Goal: Transaction & Acquisition: Book appointment/travel/reservation

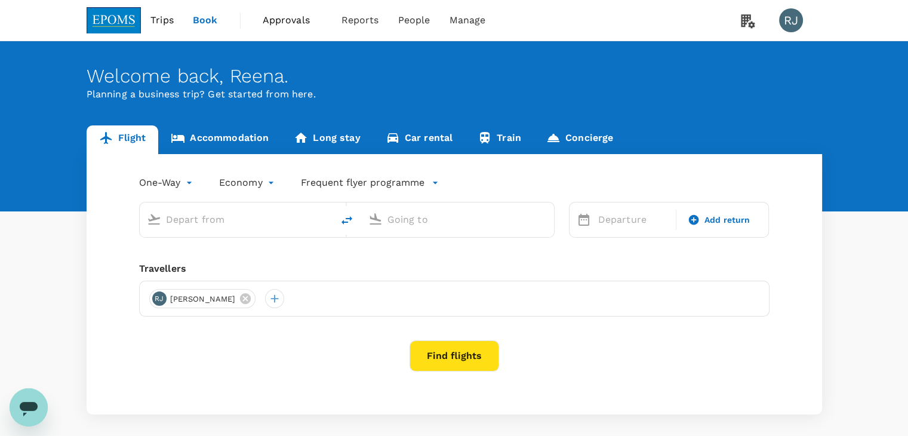
type input "roundtrip"
type input "Kuala Lumpur Intl ([GEOGRAPHIC_DATA])"
type input "Kuching Intl (KCH)"
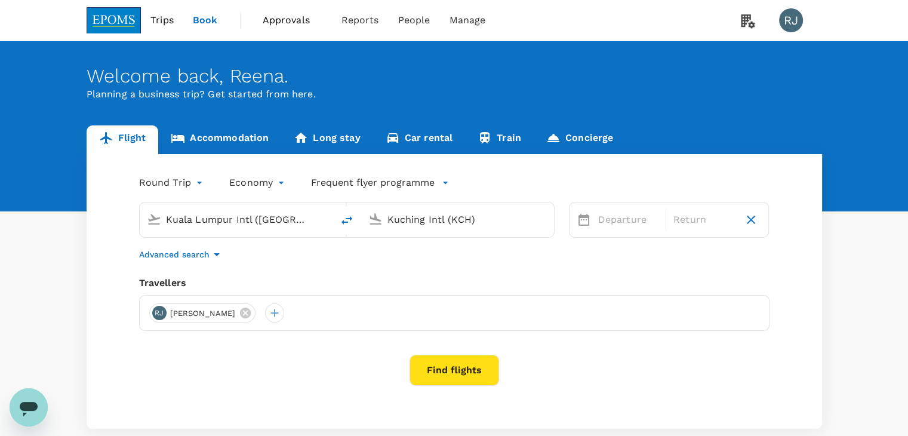
click at [299, 19] on span "Approvals" at bounding box center [293, 20] width 60 height 14
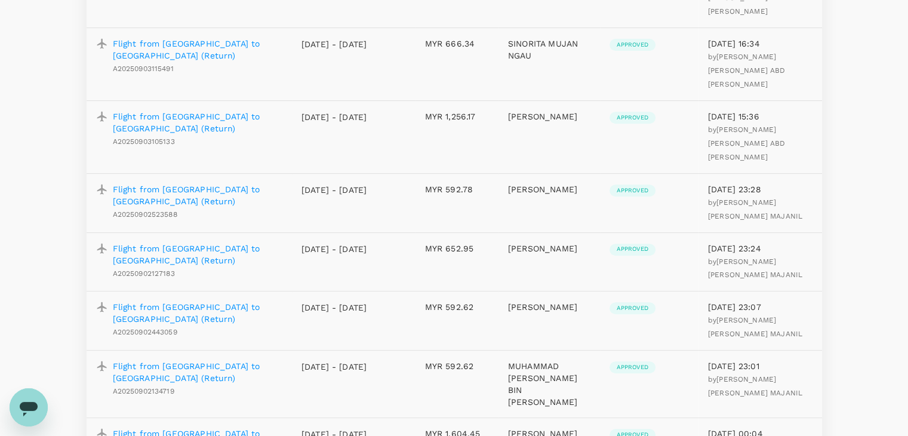
scroll to position [478, 0]
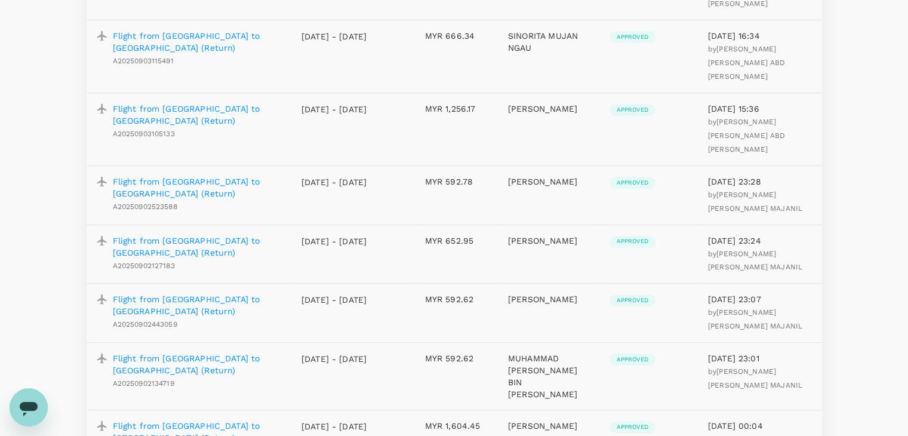
click at [635, 355] on span "Approved" at bounding box center [633, 359] width 46 height 8
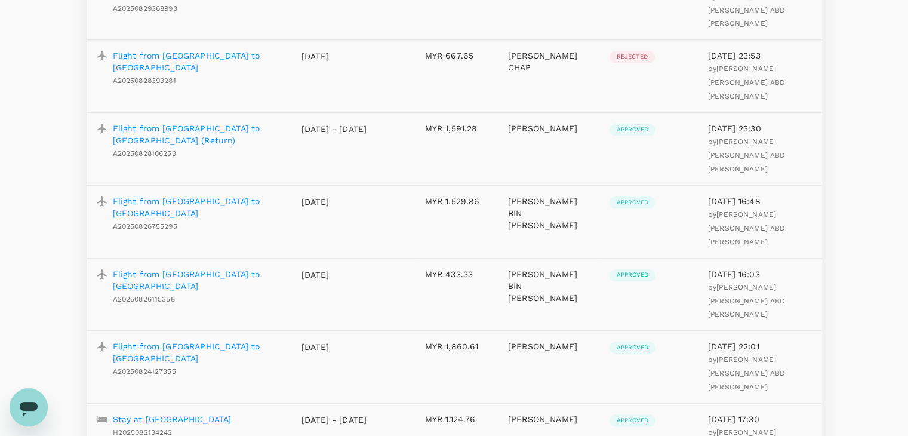
scroll to position [1361, 0]
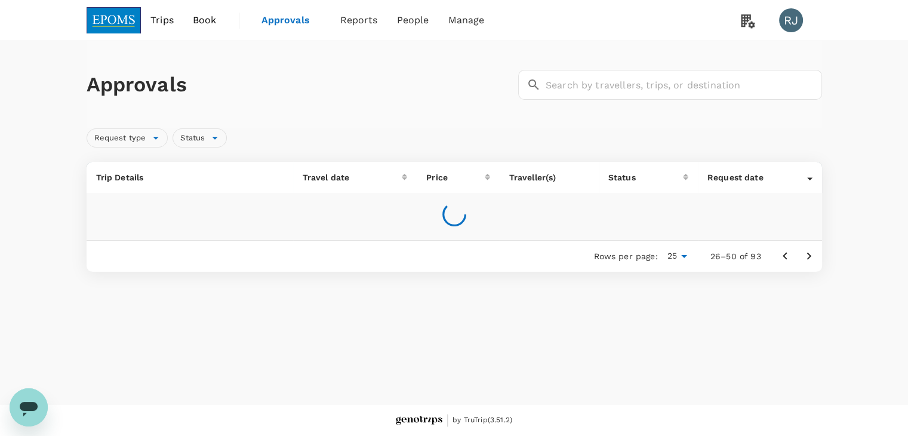
scroll to position [0, 0]
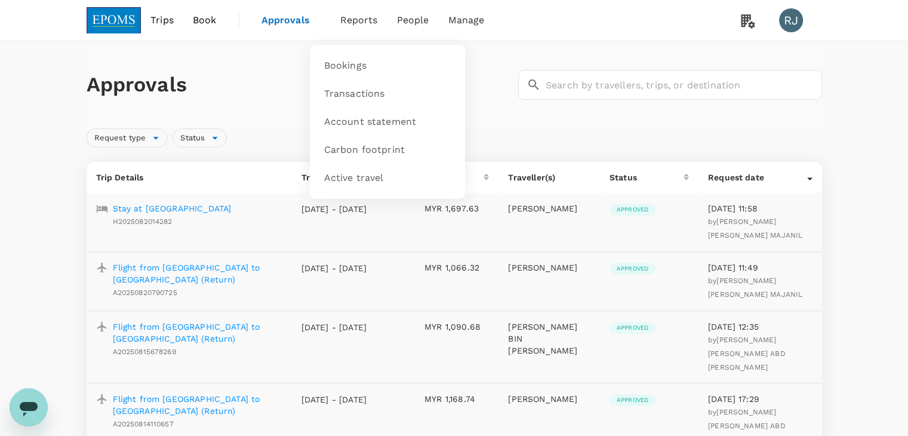
click at [365, 21] on span "Reports" at bounding box center [359, 20] width 38 height 14
click at [345, 97] on span "Transactions" at bounding box center [354, 94] width 61 height 14
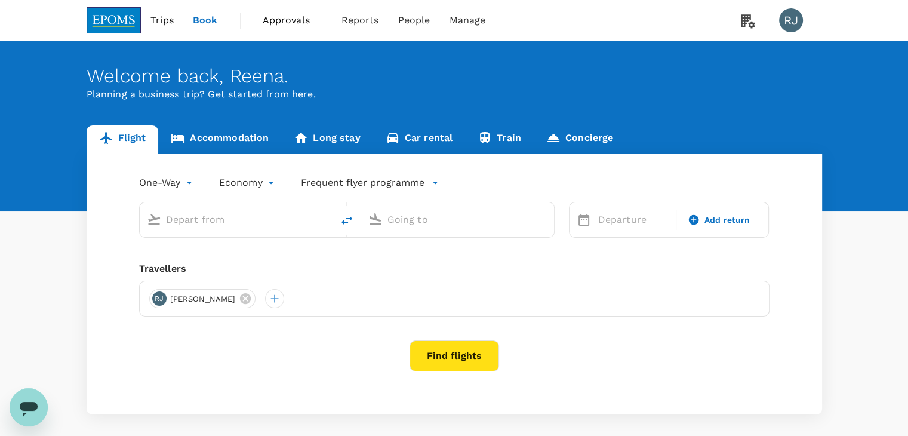
type input "roundtrip"
type input "Kuala Lumpur Intl ([GEOGRAPHIC_DATA])"
type input "Kuching Intl (KCH)"
type input "Kuala Lumpur Intl ([GEOGRAPHIC_DATA])"
type input "Kuching Intl (KCH)"
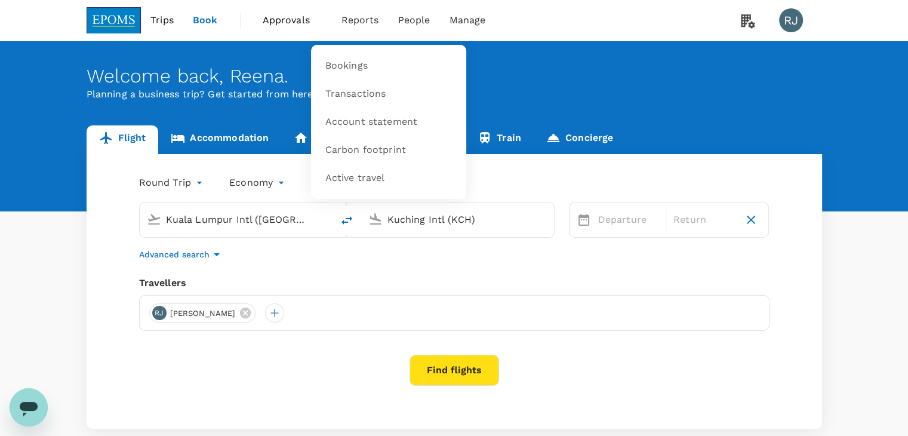
click at [362, 15] on span "Reports" at bounding box center [361, 20] width 38 height 14
click at [376, 70] on link "Bookings" at bounding box center [388, 66] width 141 height 28
click at [370, 96] on span "Transactions" at bounding box center [355, 94] width 61 height 14
